Goal: Communication & Community: Answer question/provide support

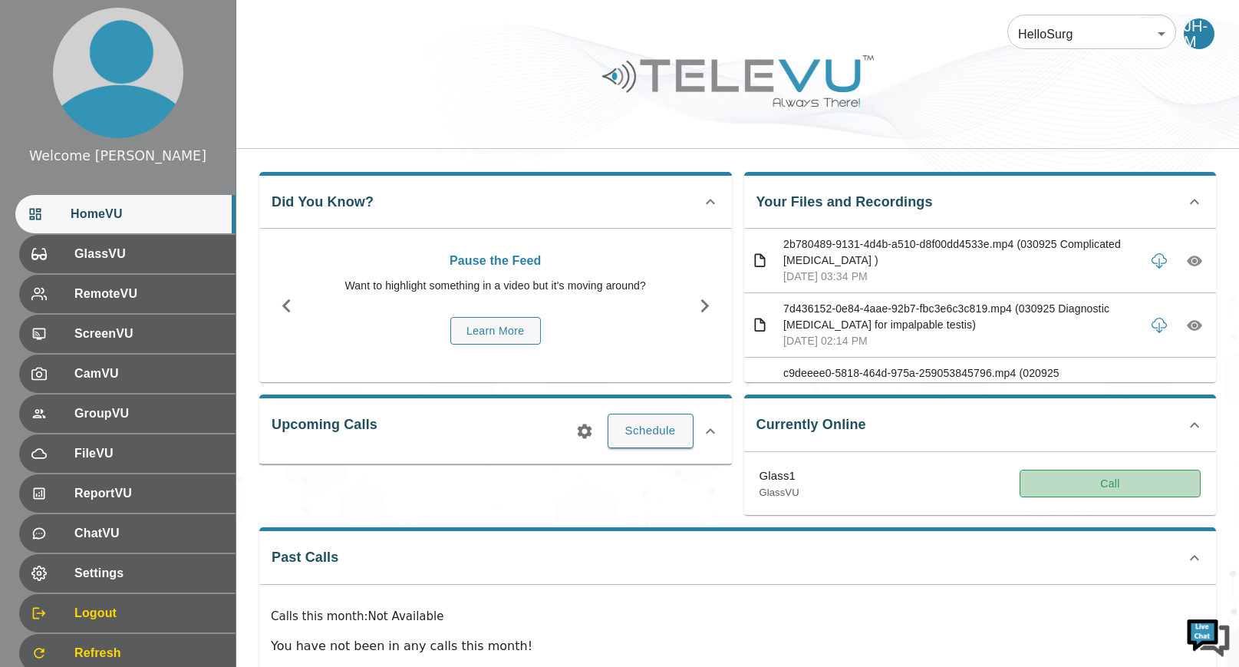
click at [1073, 480] on button "Call" at bounding box center [1110, 484] width 181 height 28
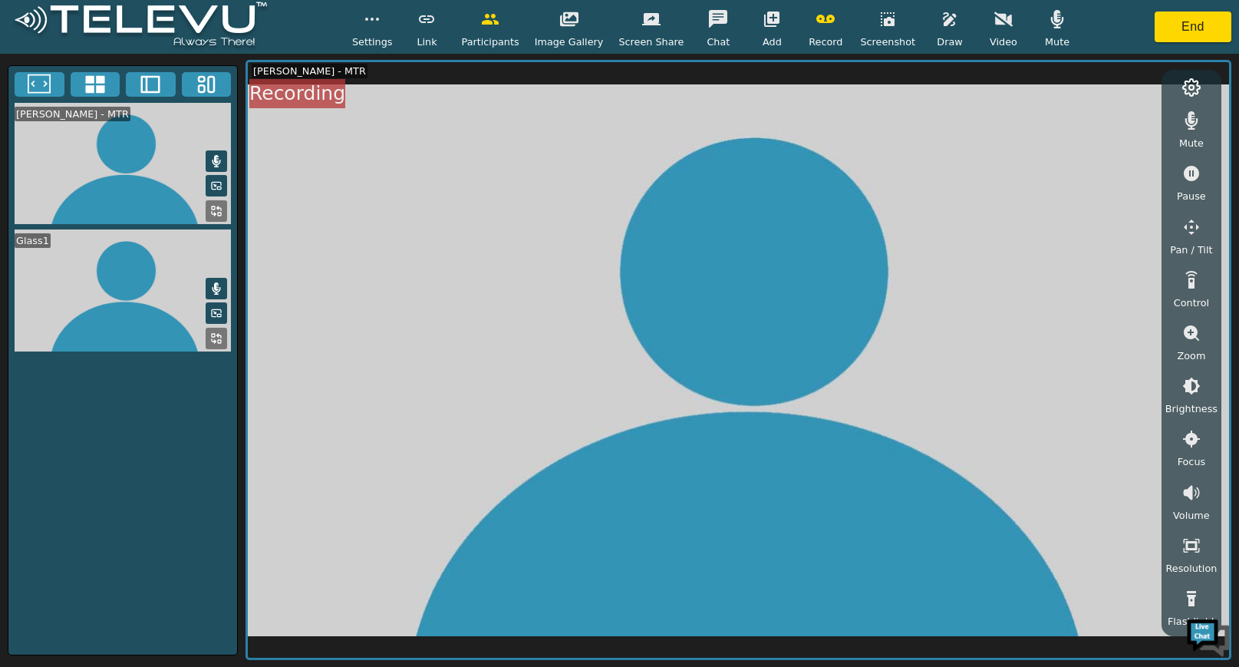
click at [767, 19] on icon "button" at bounding box center [771, 19] width 15 height 15
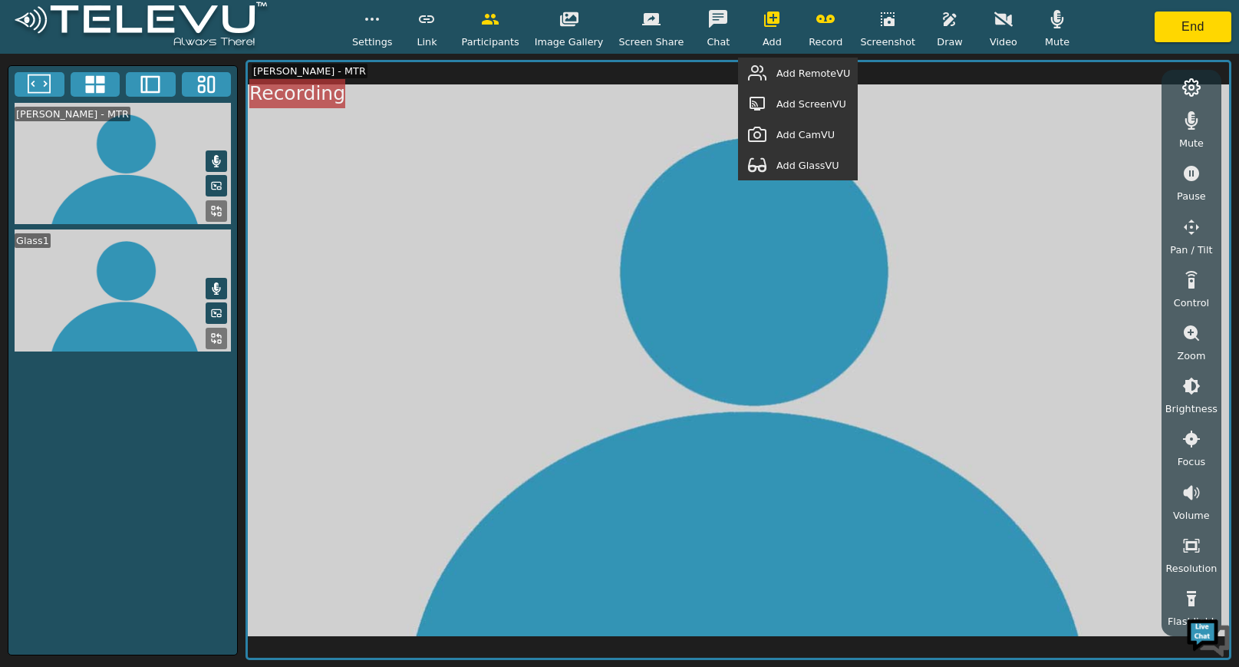
click at [816, 161] on span "Add GlassVU" at bounding box center [808, 165] width 63 height 15
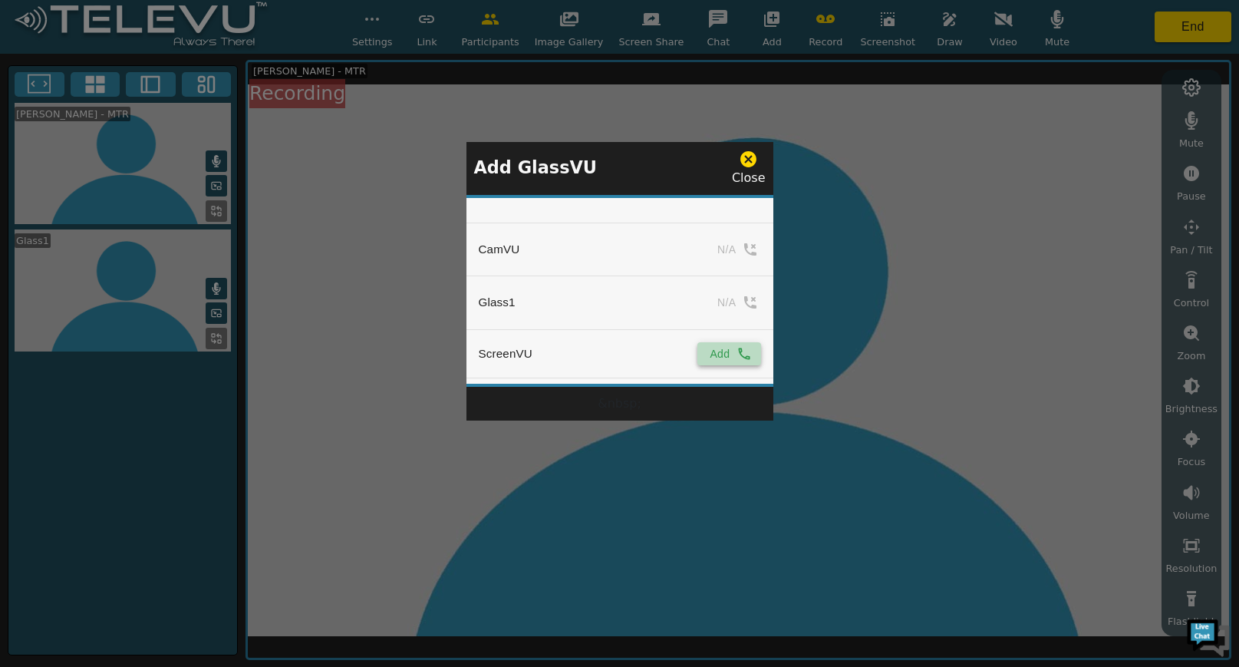
click at [737, 358] on icon "simple table" at bounding box center [744, 353] width 15 height 15
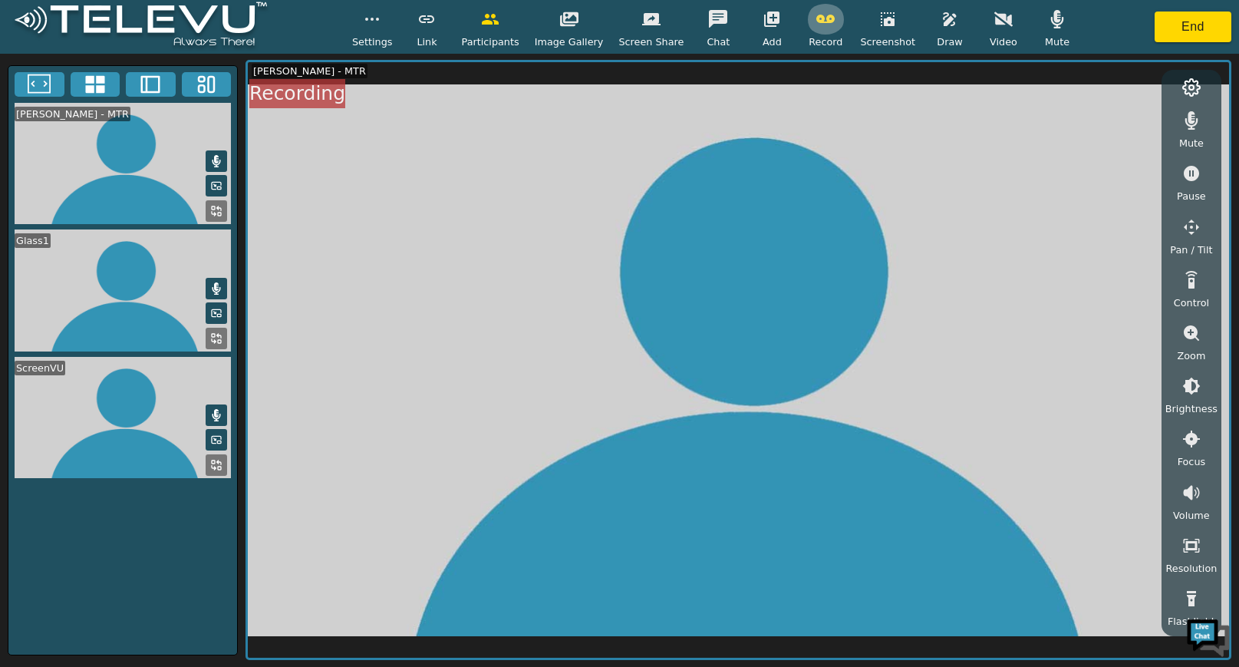
click at [819, 18] on icon "button" at bounding box center [826, 19] width 18 height 18
click at [1168, 37] on button "End" at bounding box center [1193, 27] width 77 height 31
